Goal: Transaction & Acquisition: Purchase product/service

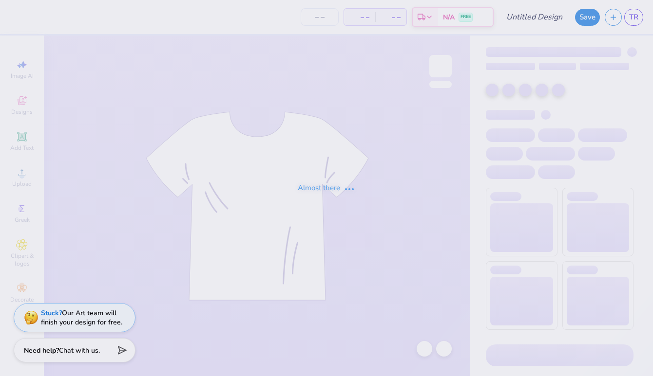
type input "xc 26"
type input "2"
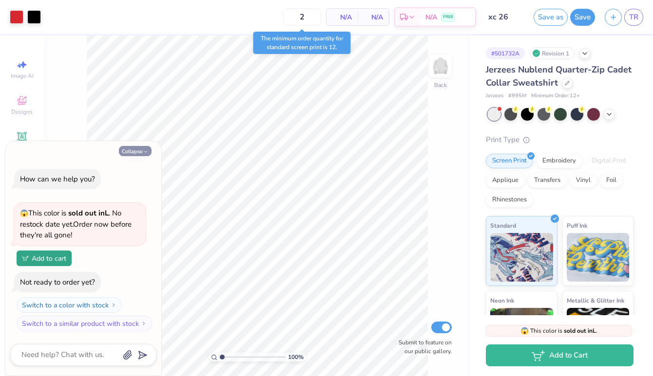
click at [148, 149] on icon "button" at bounding box center [146, 152] width 6 height 6
type textarea "x"
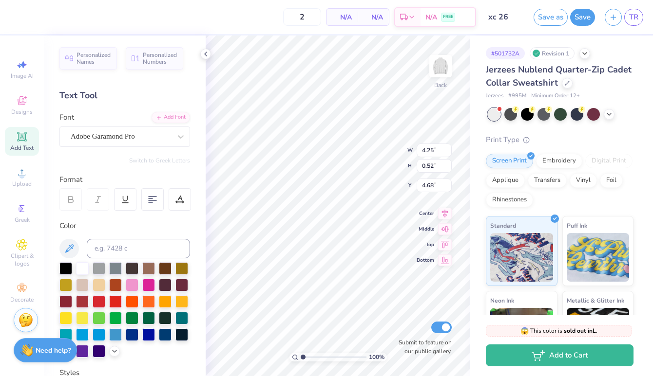
type textarea "Cross Country"
click at [391, 153] on div "100 % Back W 4.25 4.25 " H 0.52 0.52 " Y 4.68 4.68 " Center Middle Top Bottom S…" at bounding box center [337, 206] width 264 height 341
type textarea "Cross Country Team"
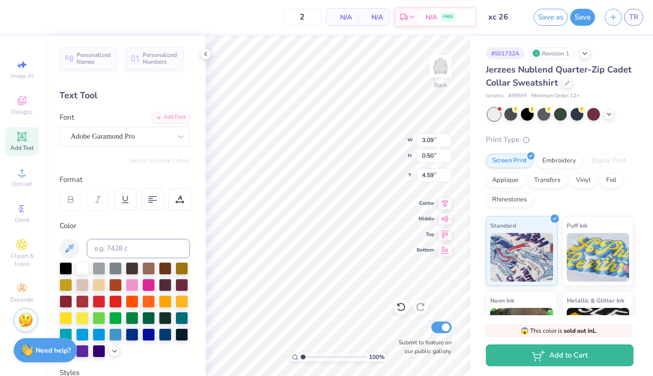
click at [382, 153] on div "100 % Back W 3.09 3.09 " H 0.50 0.50 " Y 4.59 4.59 " Center Middle Top Bottom S…" at bounding box center [337, 206] width 264 height 341
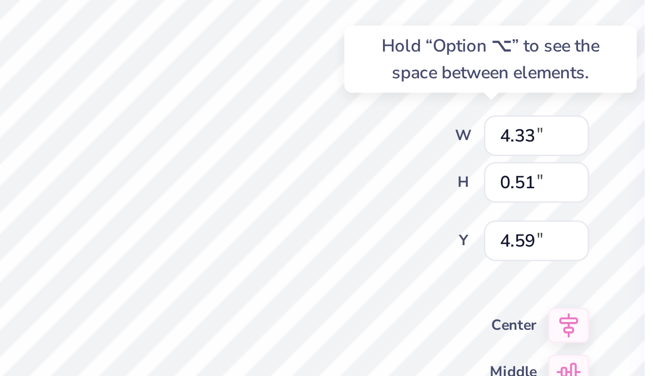
click at [381, 156] on div "100 % Back W 4.33 4.33 " H 0.51 0.51 " Y 4.59 4.59 " Center Middle Top Bottom S…" at bounding box center [337, 206] width 264 height 341
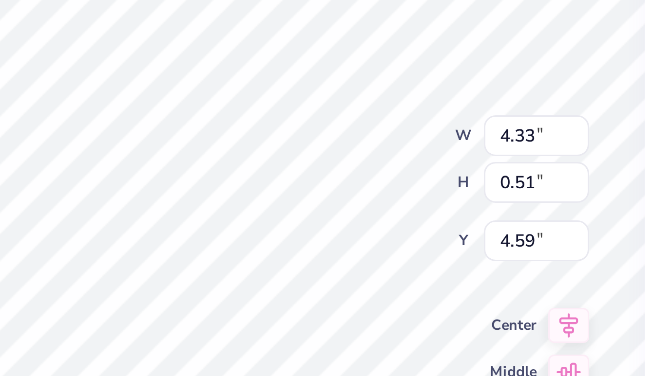
type input "4.52"
type input "0.53"
type input "4.07"
type input "0.48"
type input "4.65"
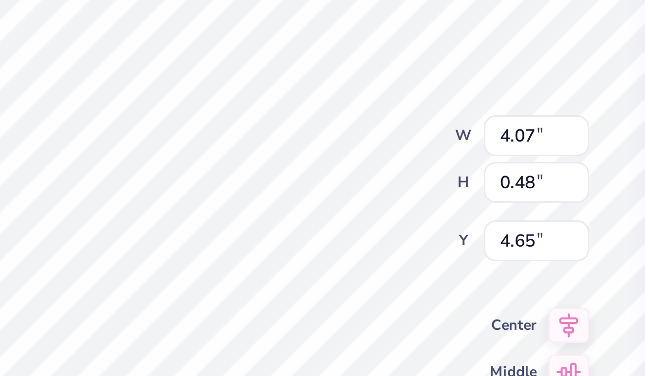
type input "4.14"
type input "0.49"
type input "4.64"
type input "4.19"
type input "0.50"
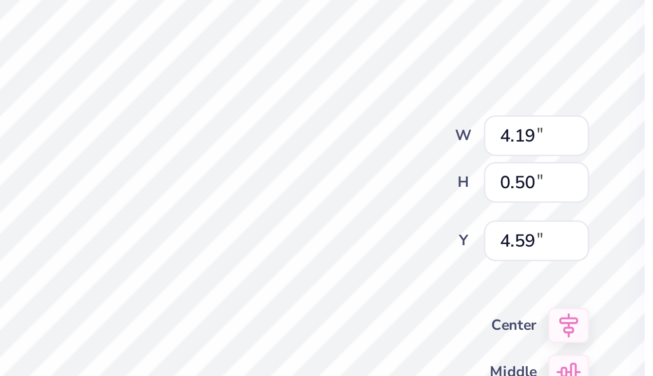
type input "4.93"
type input "4.57"
type input "0.54"
type input "4.89"
type input "5.07"
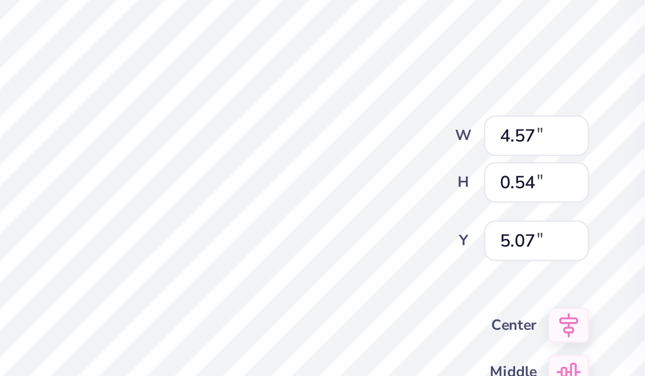
type input "4.53"
type input "0.53"
type input "4.88"
type input "4.33"
type input "0.51"
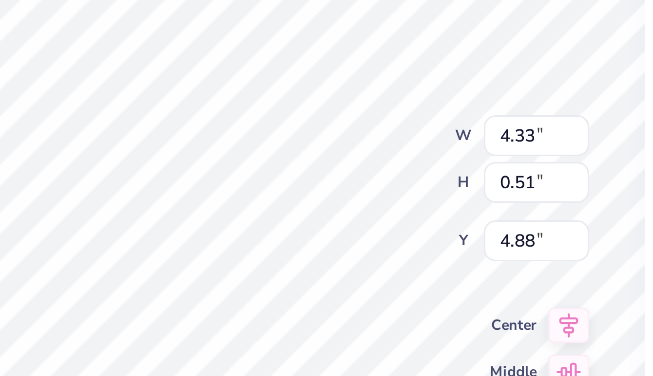
type input "4.91"
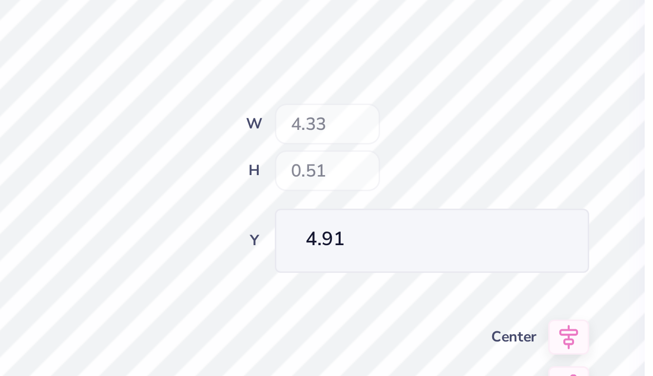
click at [390, 156] on div "100 % Back W 4.33 H 0.51 Y 4.91 Center Middle Top Bottom Submit to feature on o…" at bounding box center [337, 206] width 264 height 341
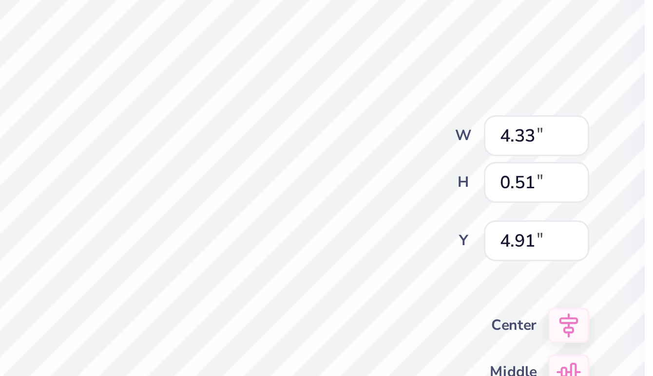
type input "4.87"
type input "4.57"
type input "0.54"
type input "4.59"
type input "4.26"
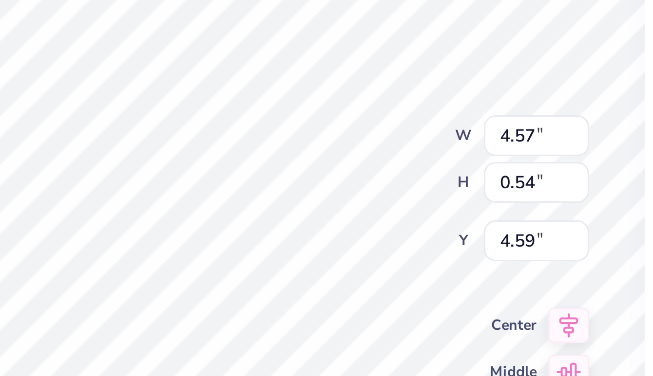
type input "0.50"
type input "4.63"
type input "4.59"
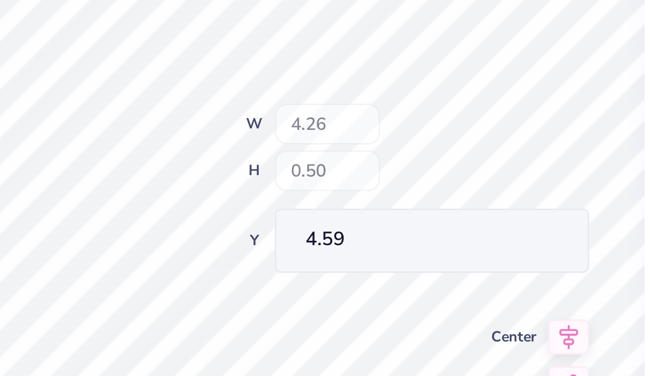
click at [388, 151] on div "100 % Back W 4.26 H 0.50 Y 4.59 Center Middle Top Bottom Submit to feature on o…" at bounding box center [337, 206] width 264 height 341
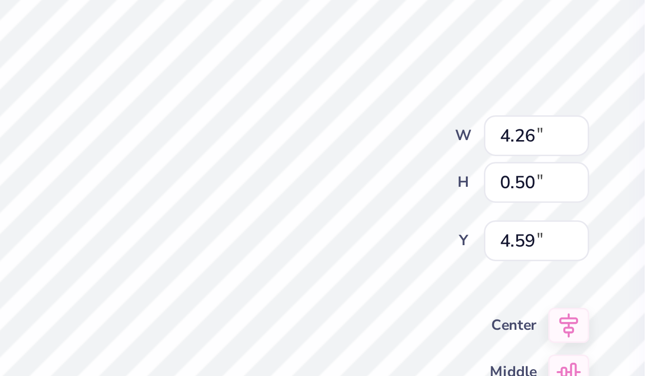
type input "5.08"
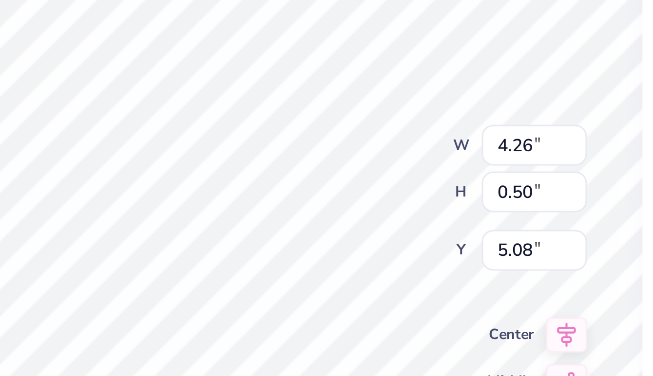
type input "4.88"
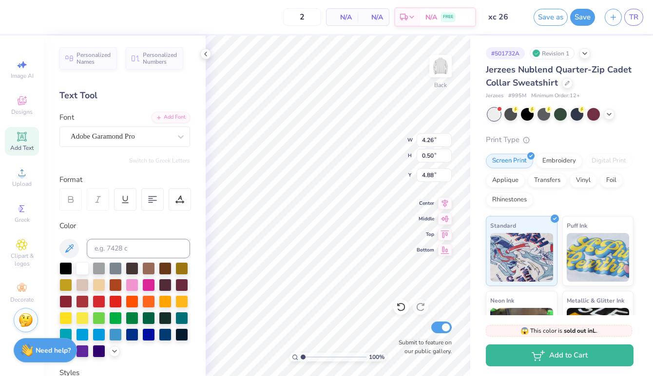
type input "1.43"
type textarea "x"
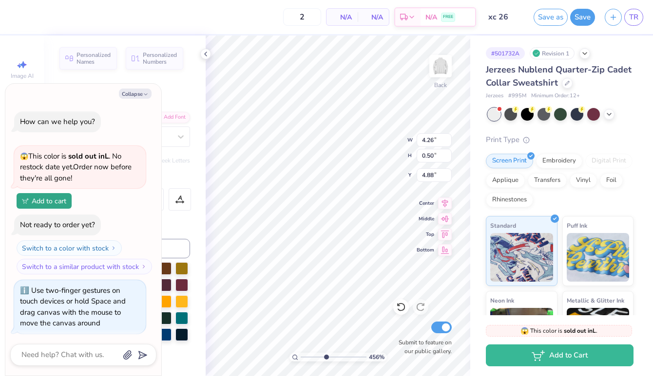
scroll to position [2, 0]
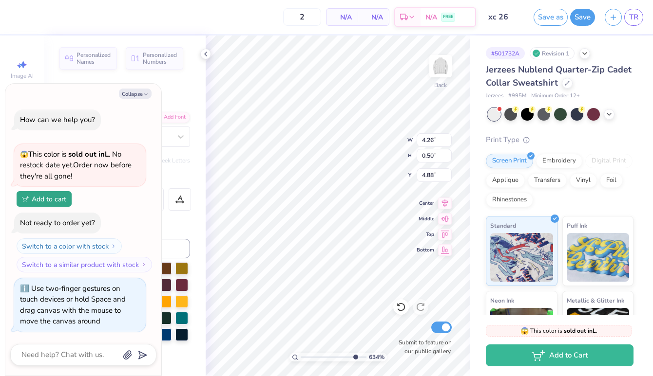
drag, startPoint x: 305, startPoint y: 358, endPoint x: 354, endPoint y: 355, distance: 48.3
type input "8.79"
click at [354, 355] on input "range" at bounding box center [333, 357] width 66 height 9
type textarea "x"
drag, startPoint x: 351, startPoint y: 358, endPoint x: 318, endPoint y: 358, distance: 32.6
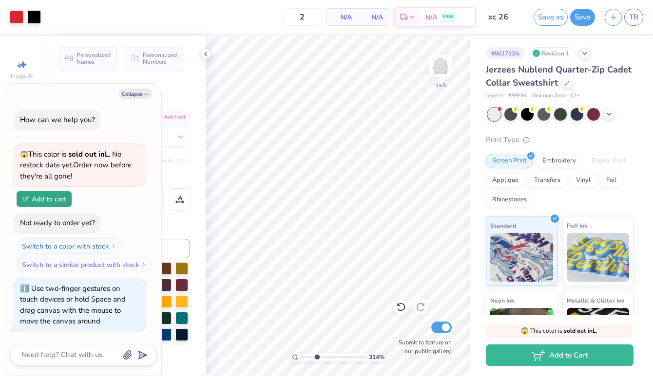
type input "3.39"
click at [318, 358] on input "range" at bounding box center [333, 357] width 66 height 9
type textarea "x"
type input "4.82"
type textarea "x"
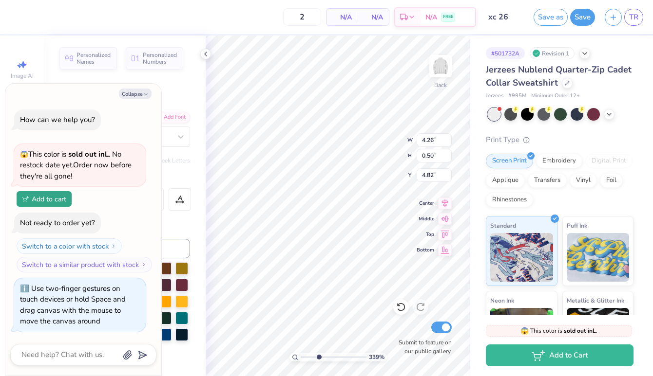
type input "4.71"
click at [430, 214] on div "339 % Back Submit to feature on our public gallery." at bounding box center [337, 206] width 264 height 341
click at [436, 216] on div "339 % Back W 4.26 4.26 " H 0.50 0.50 " Y 4.71 4.71 " Center Middle Top Bottom S…" at bounding box center [337, 206] width 264 height 341
click at [433, 212] on div "339 % Back Submit to feature on our public gallery." at bounding box center [337, 206] width 264 height 341
type textarea "x"
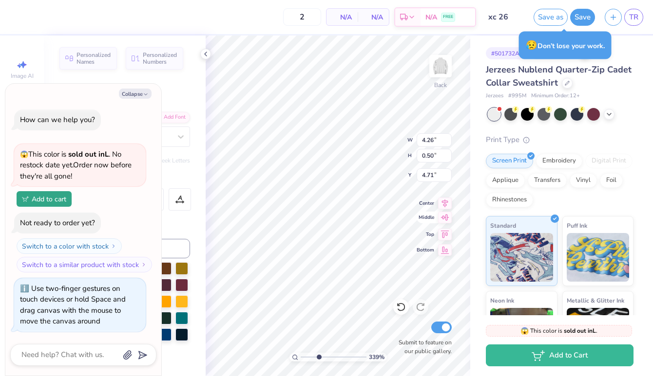
type input "4.27"
type textarea "x"
type input "4.30"
type input "0.51"
type textarea "x"
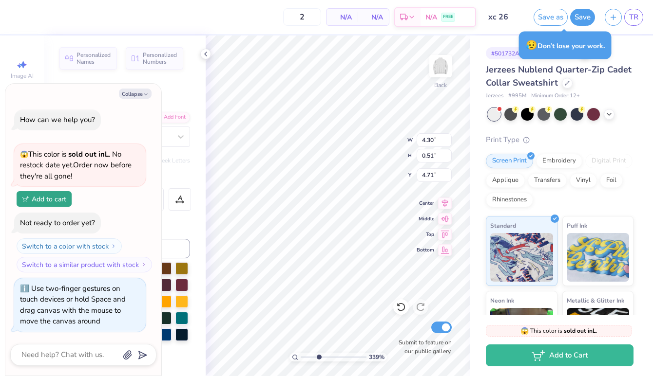
type input "4.70"
type textarea "x"
type input "4.28"
type input "1.59"
type input "3.00"
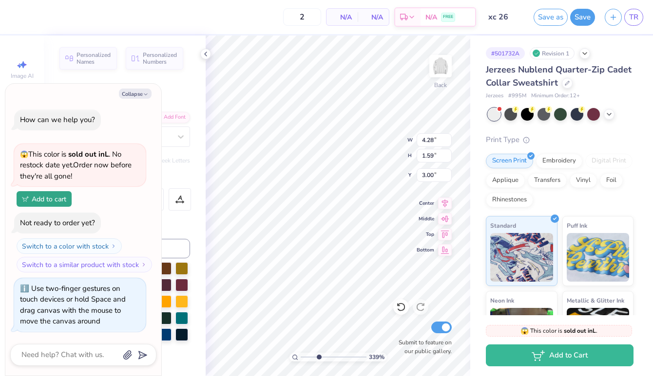
type textarea "x"
type input "4.30"
type input "0.51"
type input "4.70"
type textarea "x"
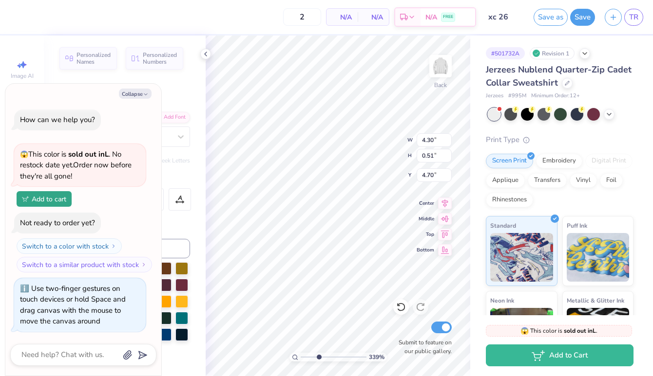
type input "4.28"
type input "0.50"
type textarea "x"
type input "4.69"
type textarea "x"
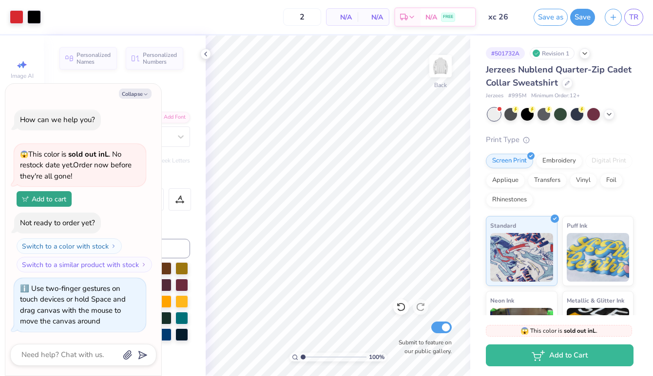
drag, startPoint x: 317, startPoint y: 358, endPoint x: 302, endPoint y: 358, distance: 15.1
type input "1"
click at [302, 358] on input "range" at bounding box center [333, 357] width 66 height 9
click at [143, 94] on icon "button" at bounding box center [146, 95] width 6 height 6
type textarea "x"
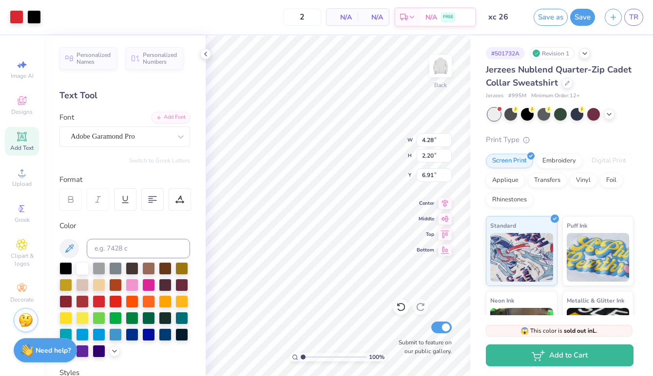
type input "6.91"
click at [10, 112] on div "Designs" at bounding box center [22, 105] width 34 height 29
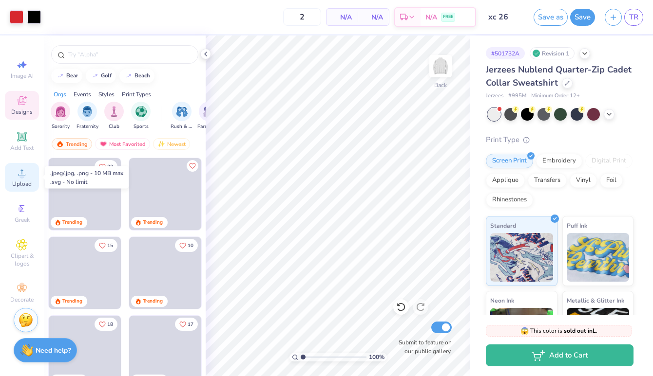
click at [22, 185] on span "Upload" at bounding box center [21, 184] width 19 height 8
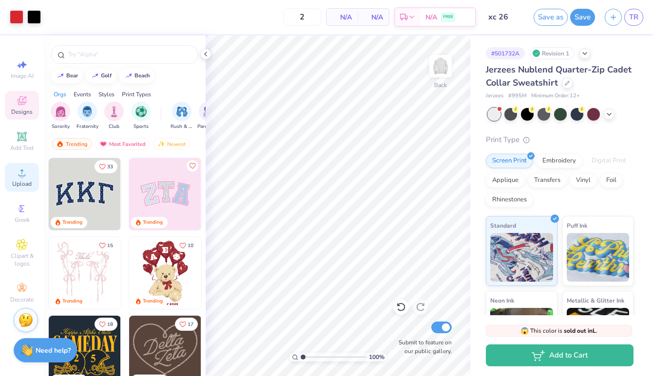
click at [23, 172] on icon at bounding box center [22, 173] width 12 height 12
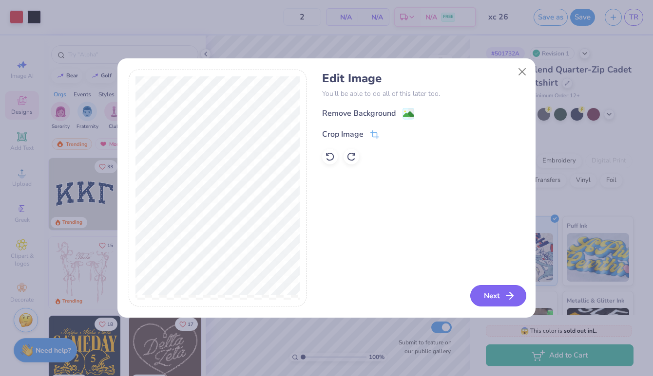
click at [502, 295] on button "Next" at bounding box center [498, 295] width 56 height 21
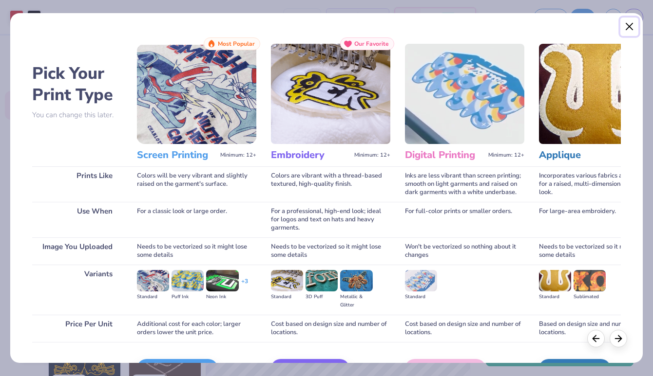
click at [628, 26] on button "Close" at bounding box center [629, 27] width 19 height 19
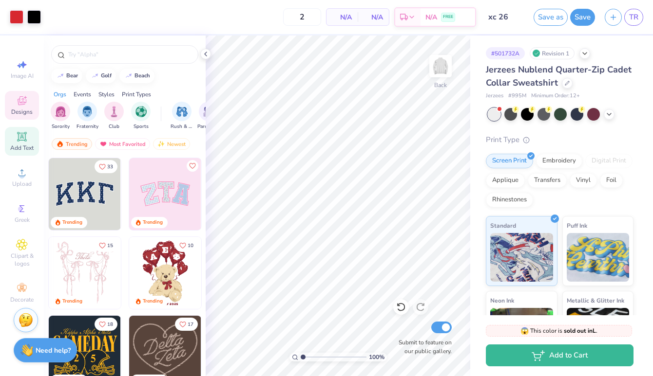
click at [21, 133] on icon at bounding box center [21, 136] width 9 height 9
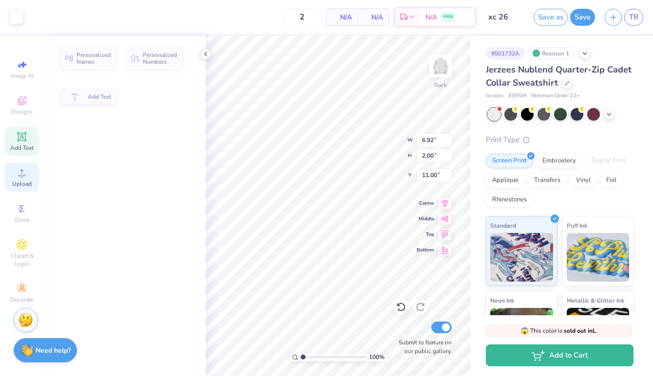
click at [20, 182] on span "Upload" at bounding box center [21, 184] width 19 height 8
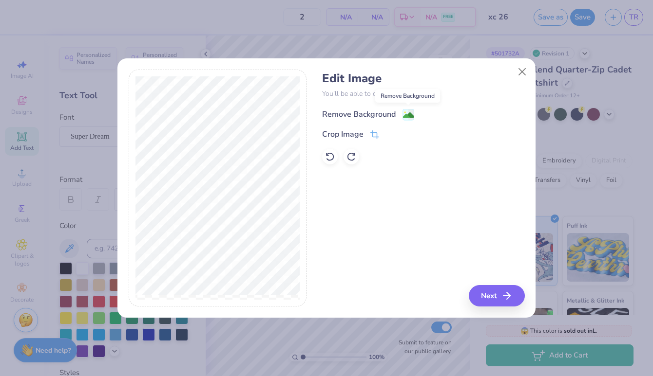
click at [407, 113] on image at bounding box center [408, 115] width 11 height 11
click at [426, 116] on div "Remove Background Crop Image" at bounding box center [423, 136] width 202 height 57
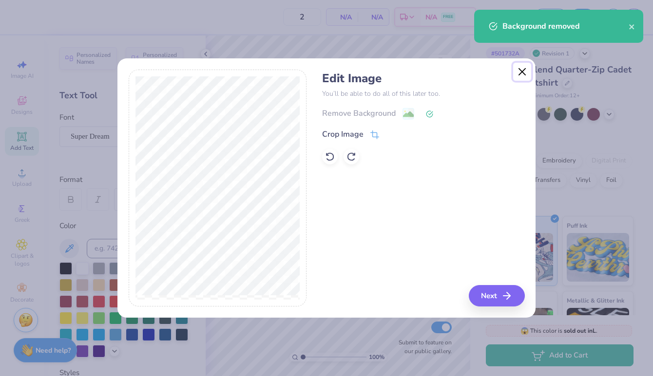
click at [523, 70] on button "Close" at bounding box center [522, 72] width 19 height 19
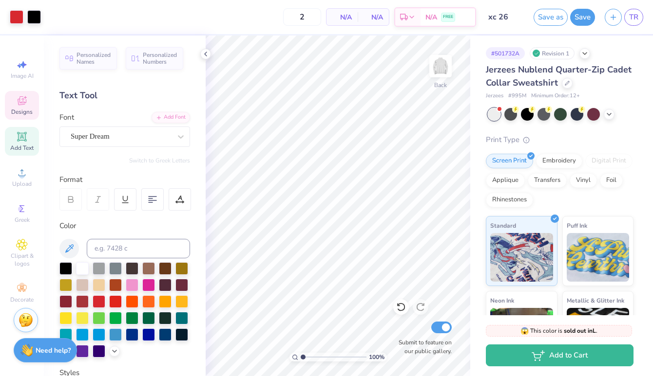
click at [22, 103] on icon at bounding box center [22, 100] width 9 height 9
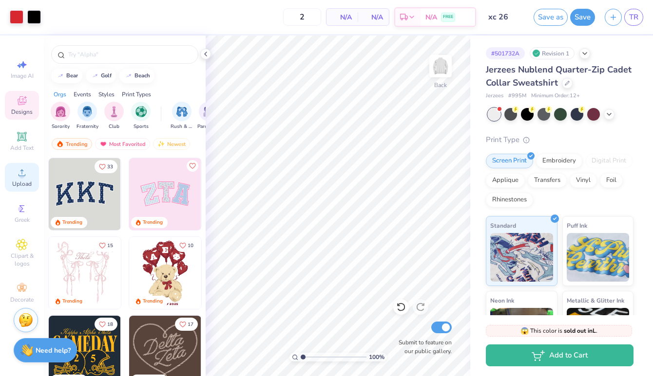
click at [29, 177] on div "Upload" at bounding box center [22, 177] width 34 height 29
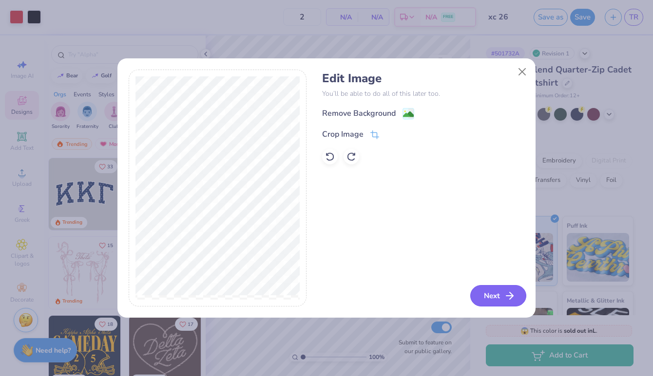
click at [489, 293] on button "Next" at bounding box center [498, 295] width 56 height 21
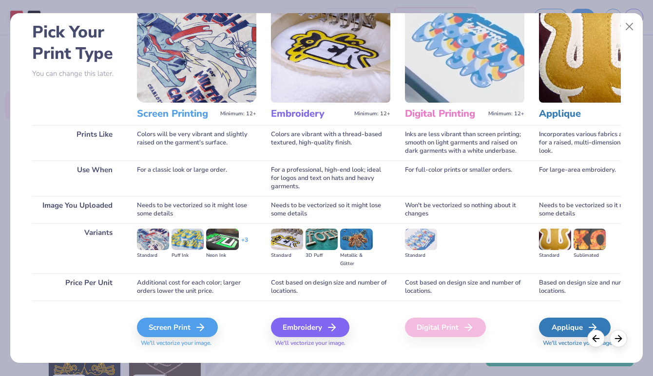
scroll to position [53, 0]
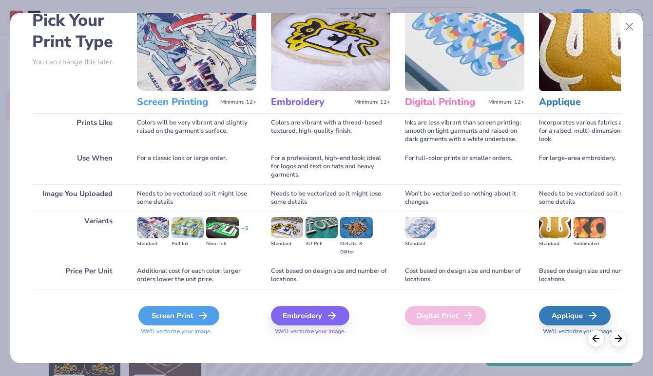
click at [166, 319] on div "Screen Print" at bounding box center [178, 315] width 81 height 19
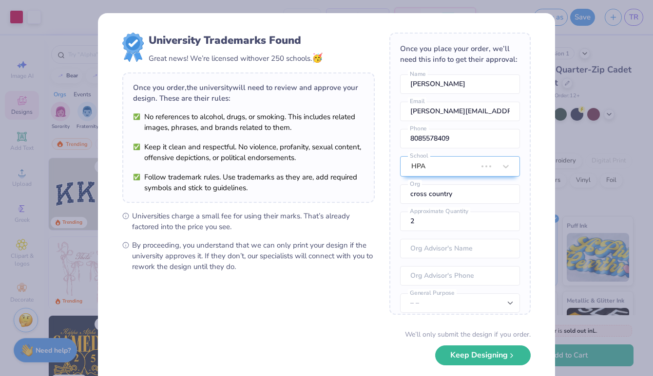
click at [383, 205] on body "Art colors 2 N/A Per Item N/A Total Est. Delivery N/A FREE Design Title xc 26 S…" at bounding box center [326, 188] width 653 height 376
type input "3.79"
click at [495, 369] on div "We’ll only submit the design if you order. Keep Designing No Collegiate marks i…" at bounding box center [326, 360] width 408 height 61
click at [489, 355] on button "Keep Designing" at bounding box center [482, 353] width 95 height 20
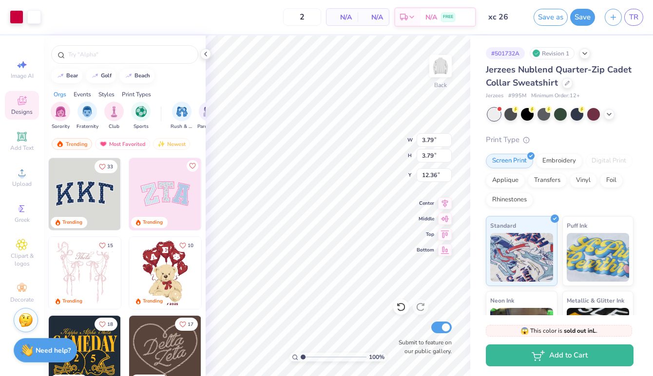
type input "10.10"
type input "3.00"
